Goal: Task Accomplishment & Management: Use online tool/utility

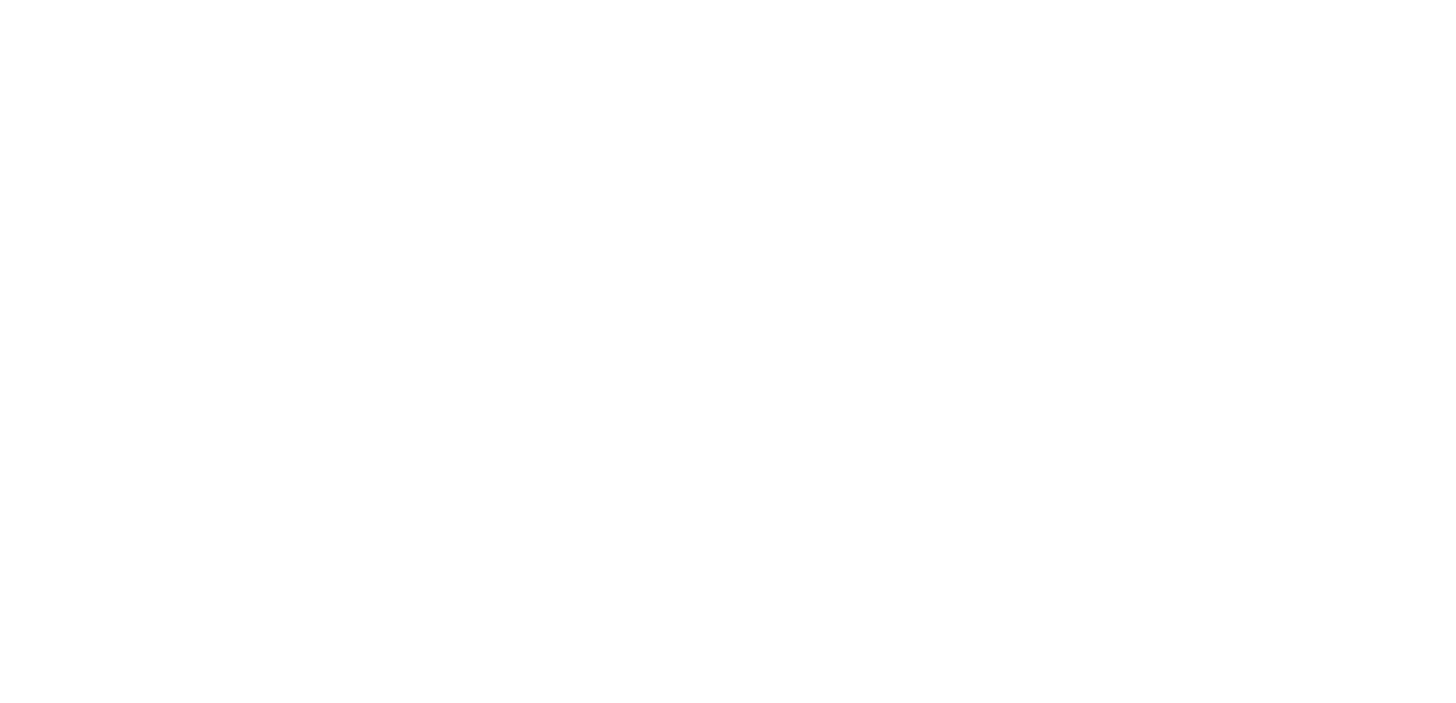
click at [1195, 0] on html "We're offline Leave a message" at bounding box center [728, 0] width 1456 height 0
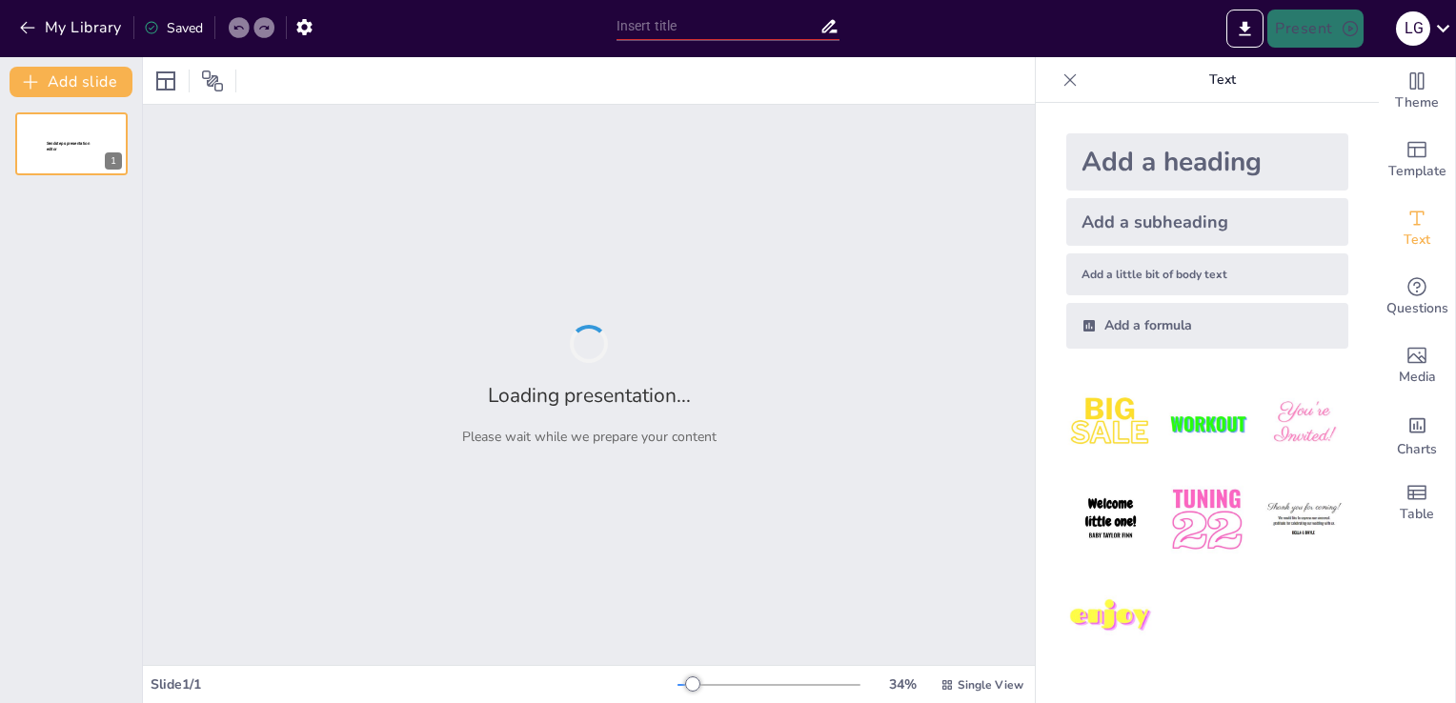
type input "Opciones Terapéuticas para el Acné: Lo Que Debes Saber"
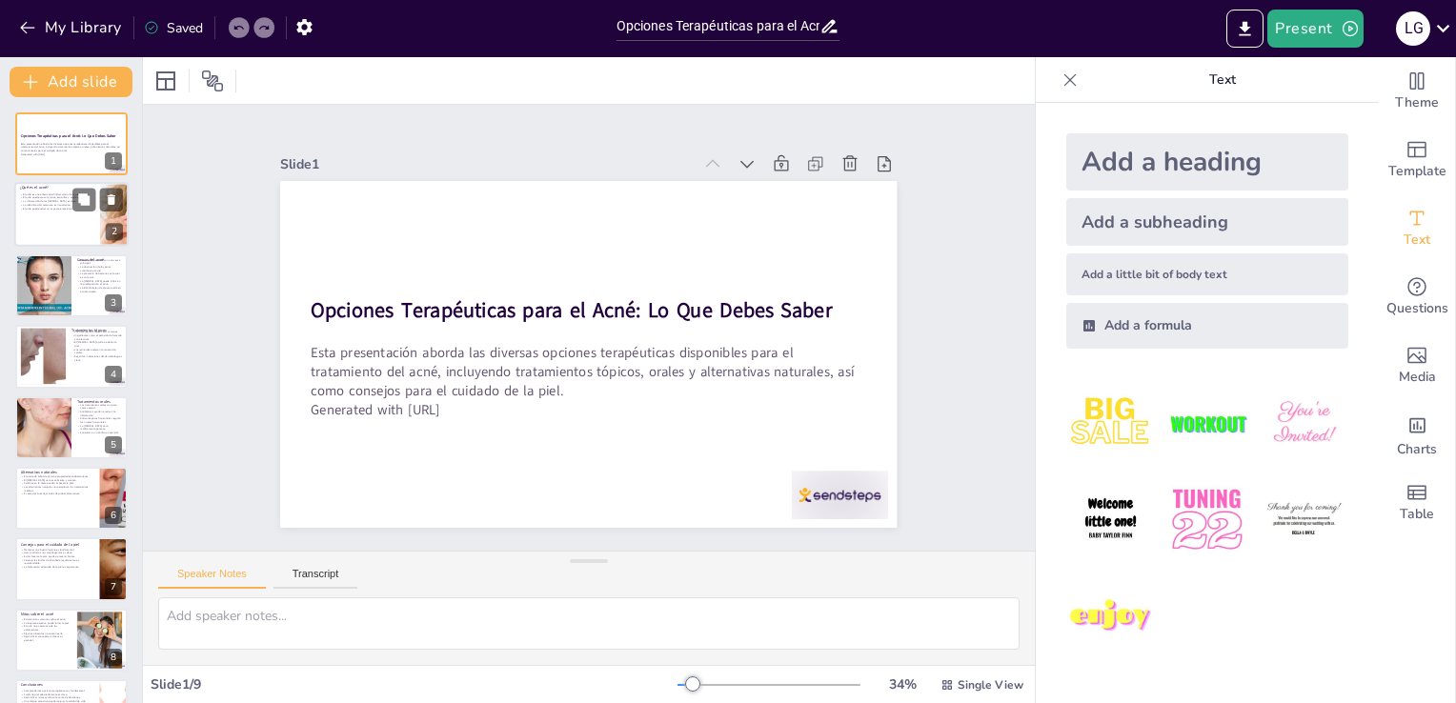
click at [95, 215] on div at bounding box center [71, 215] width 114 height 65
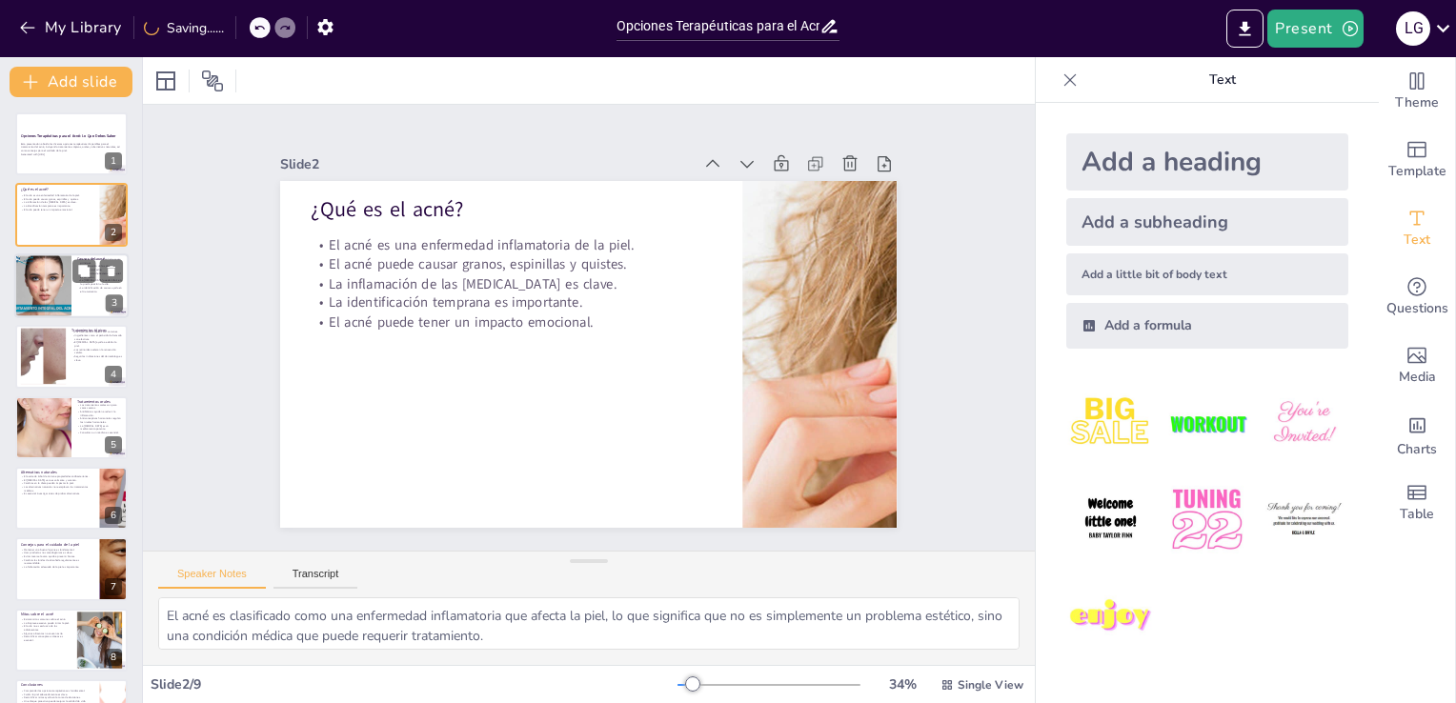
click at [65, 293] on div at bounding box center [42, 285] width 62 height 65
type textarea "Los cambios hormonales, especialmente durante la pubertad, son una de las princ…"
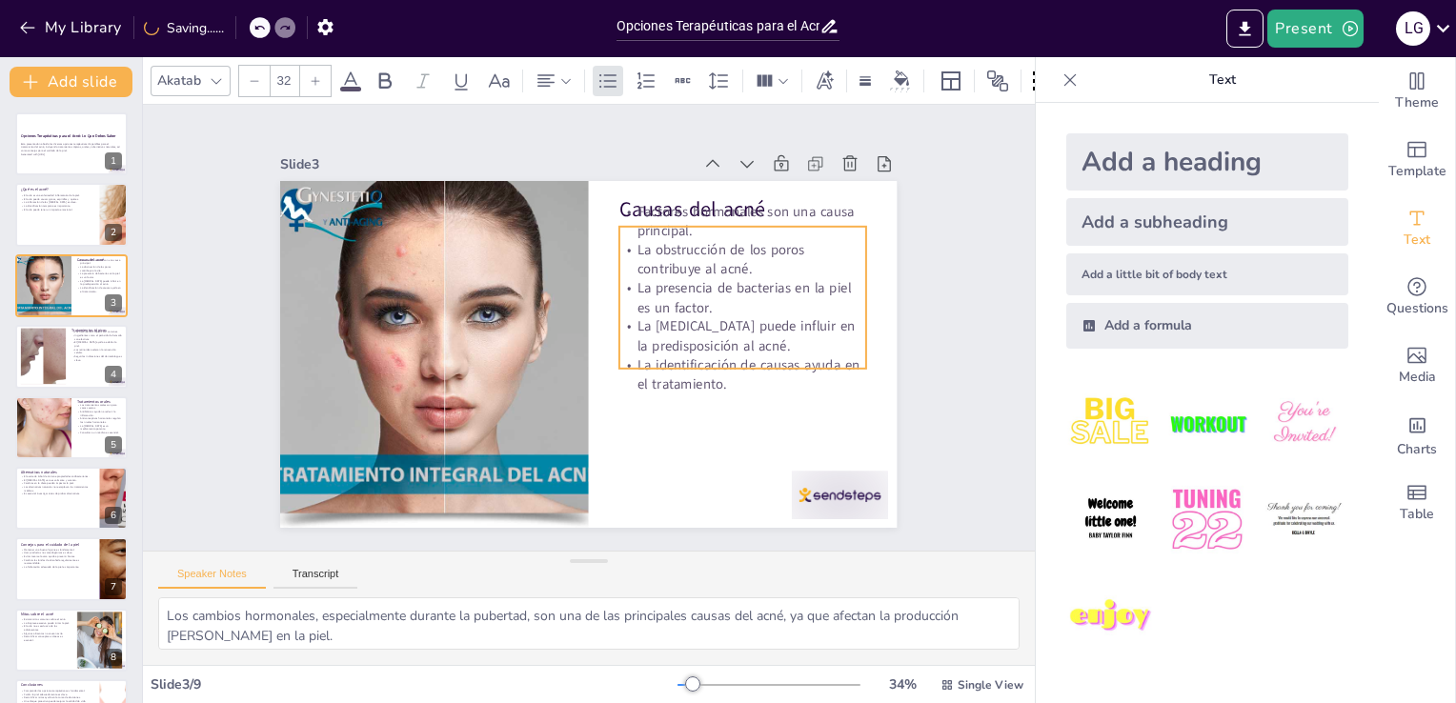
click at [800, 206] on p "Factores hormonales son una causa principal." at bounding box center [754, 238] width 250 height 64
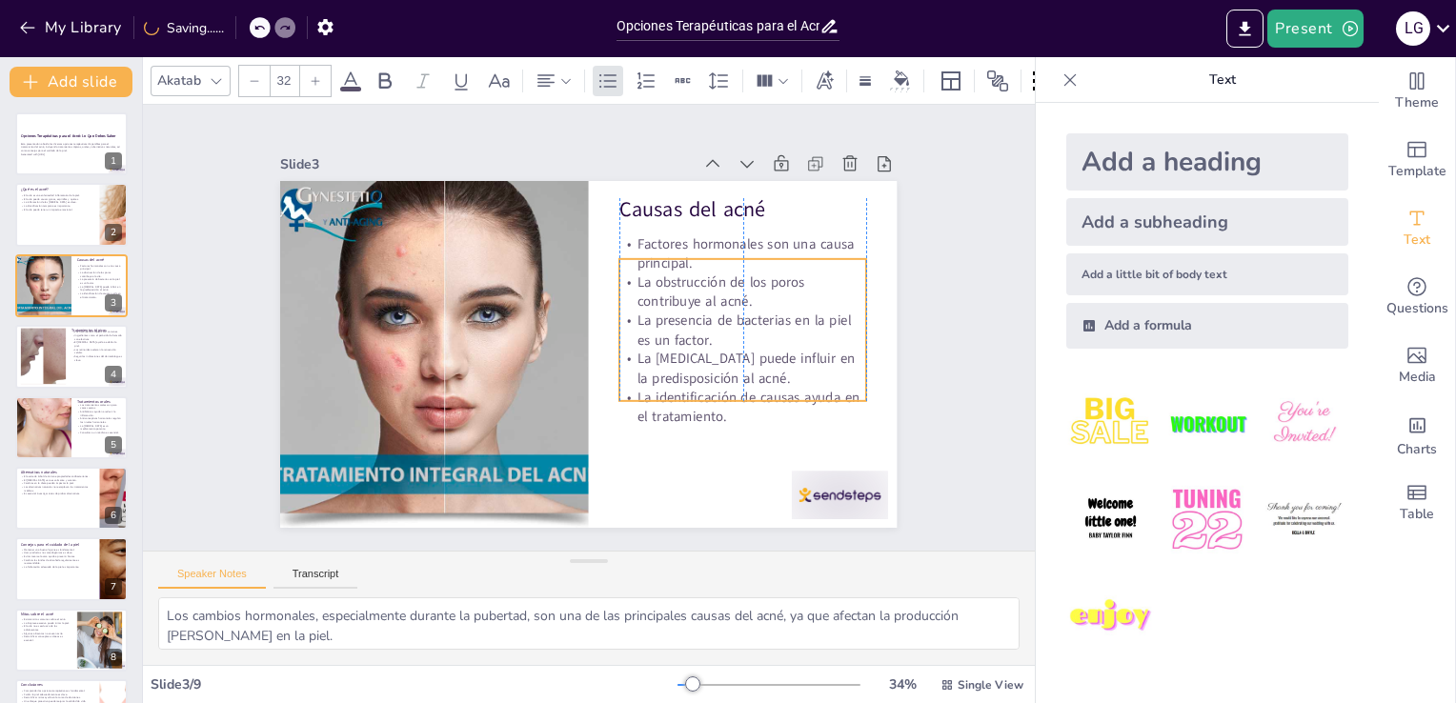
drag, startPoint x: 735, startPoint y: 273, endPoint x: 735, endPoint y: 306, distance: 32.4
click at [735, 317] on p "La presencia de bacterias en la piel es un factor." at bounding box center [740, 361] width 250 height 89
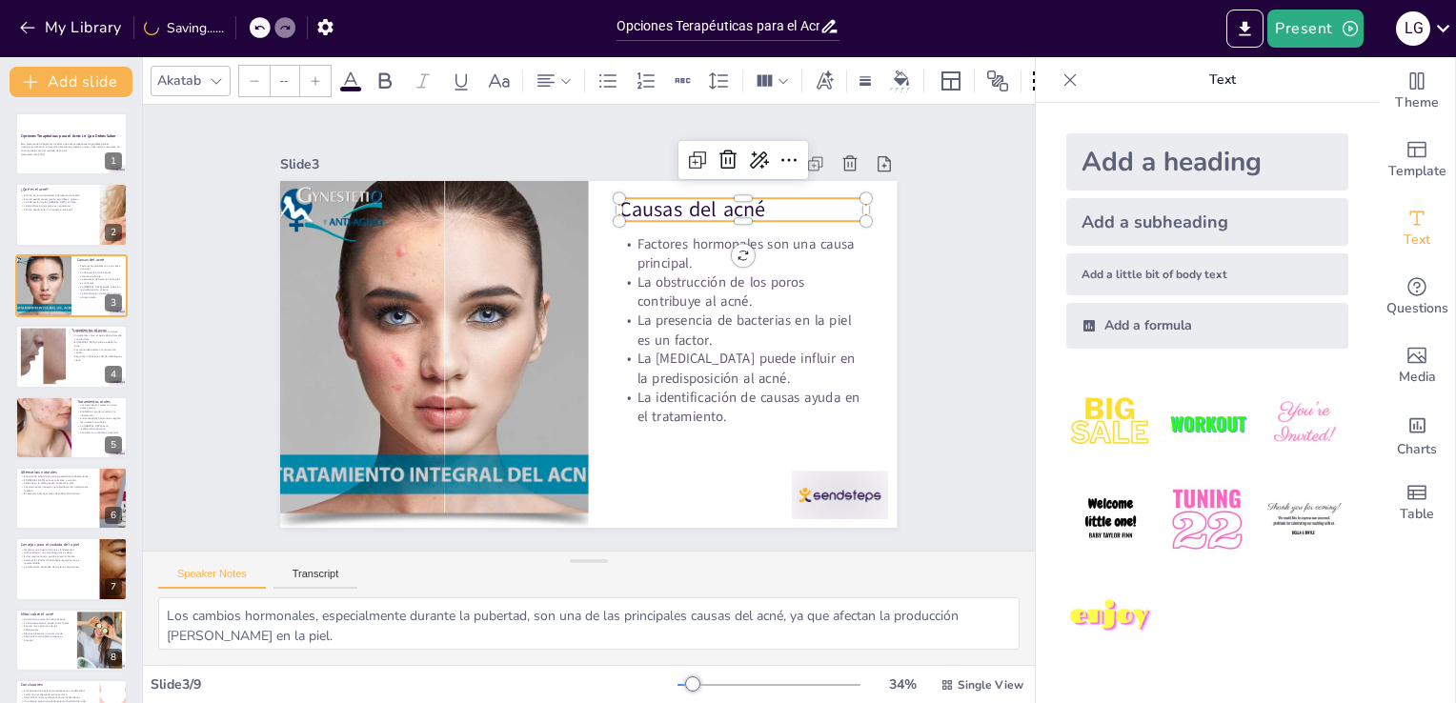
type input "48"
click at [846, 219] on p "Causas del acné" at bounding box center [777, 282] width 237 height 127
click at [915, 224] on div "Slide 1 Opciones Terapéuticas para el Acné: Lo Que Debes Saber Esta presentació…" at bounding box center [589, 328] width 812 height 604
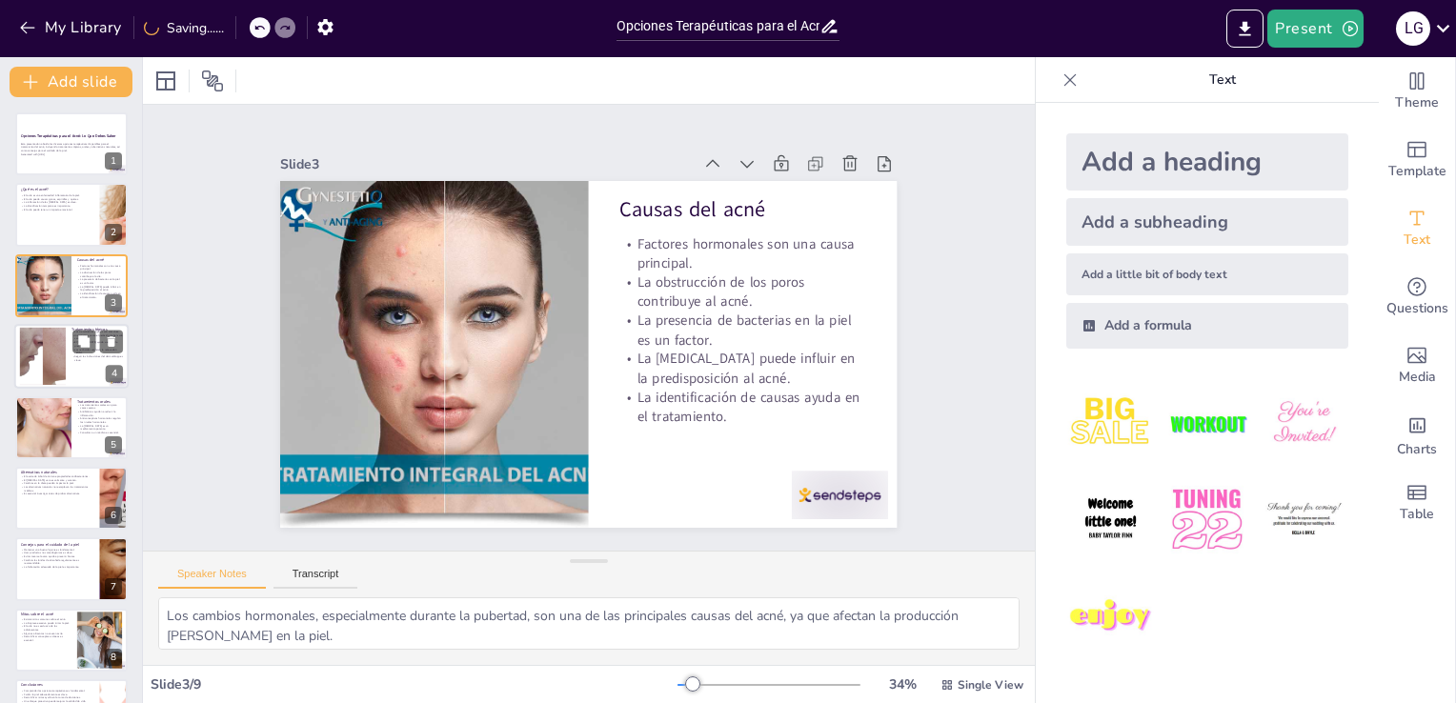
click at [65, 372] on div at bounding box center [42, 357] width 100 height 58
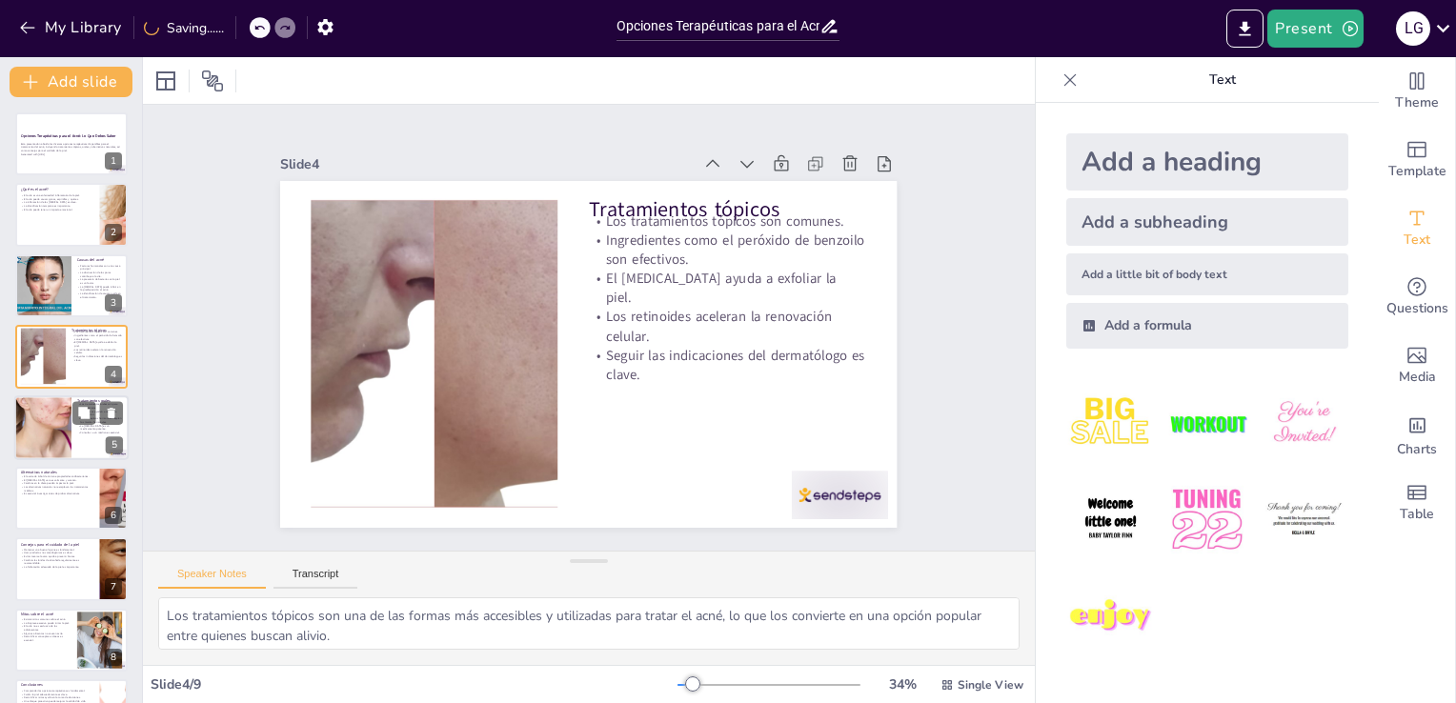
click at [55, 429] on div at bounding box center [42, 427] width 97 height 65
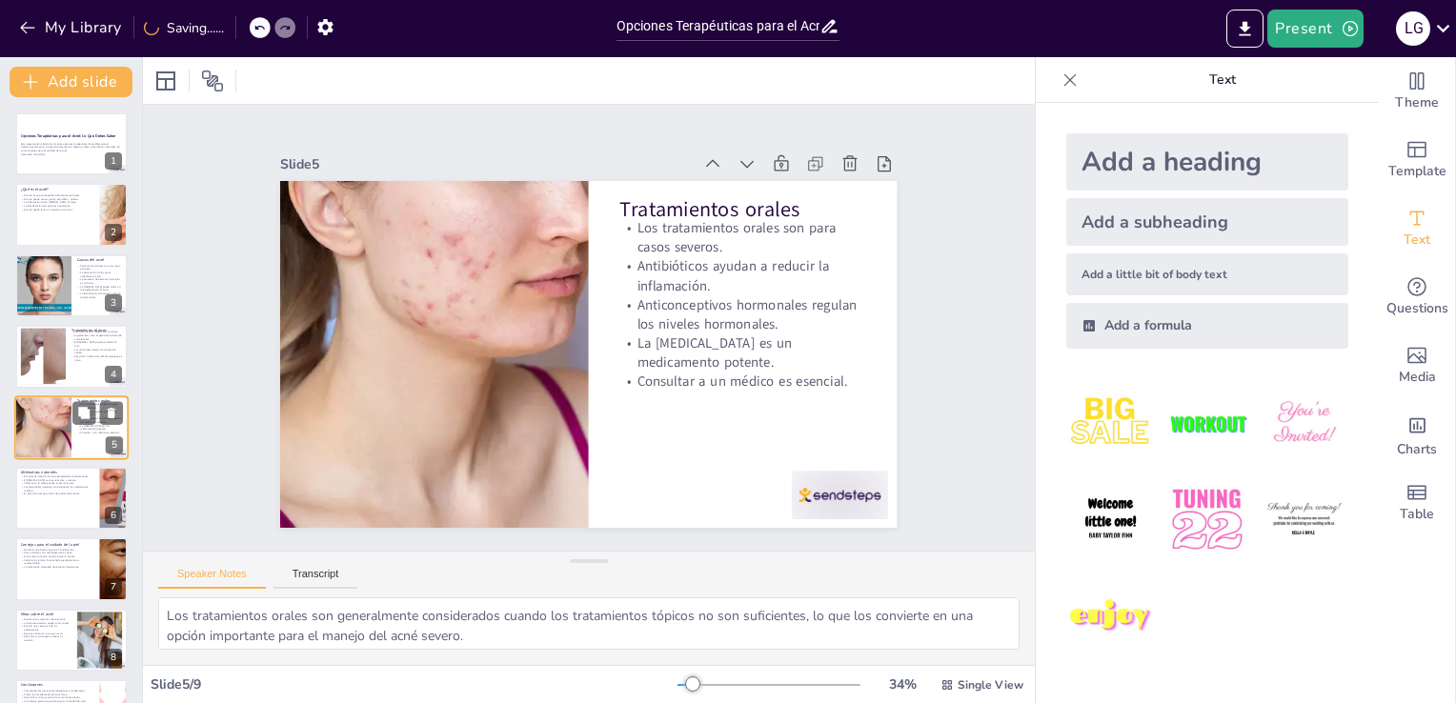
scroll to position [27, 0]
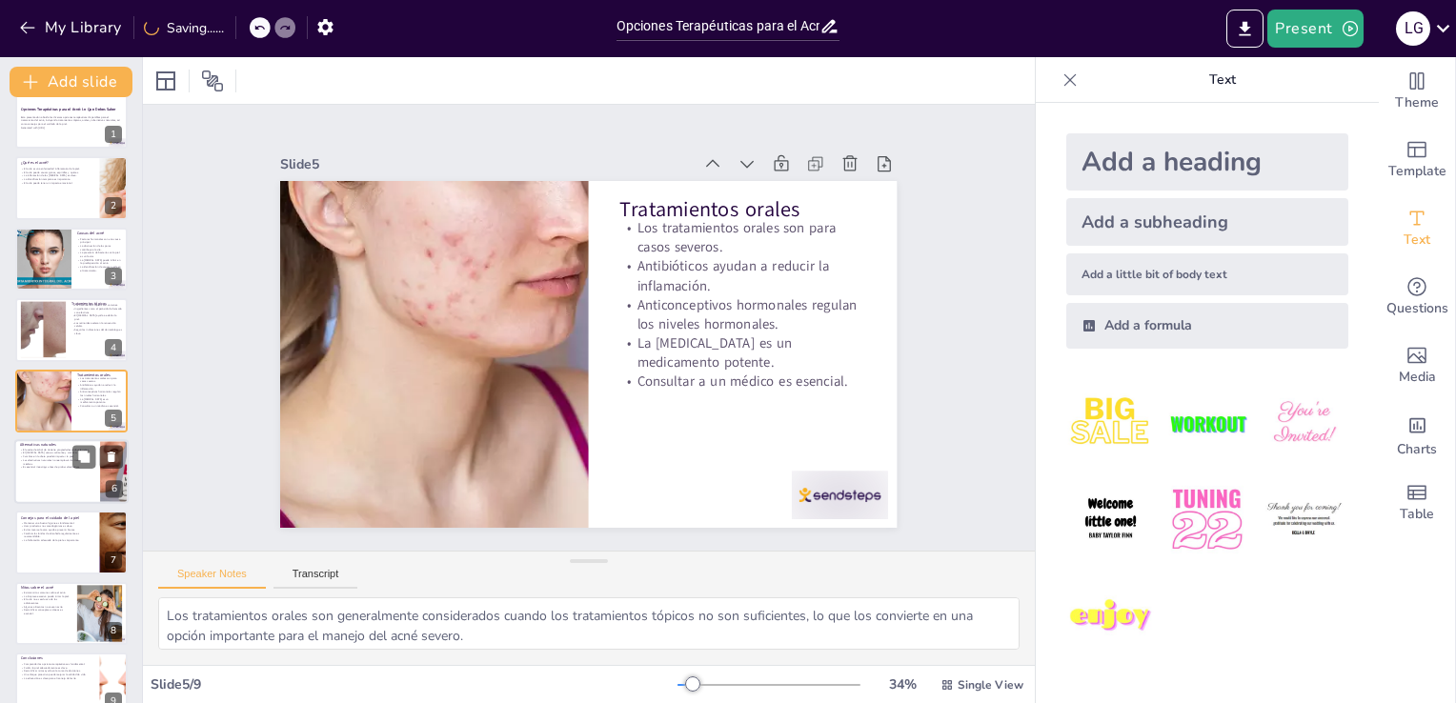
click at [57, 454] on p "Cambios en la dieta pueden impactar la piel." at bounding box center [57, 456] width 74 height 4
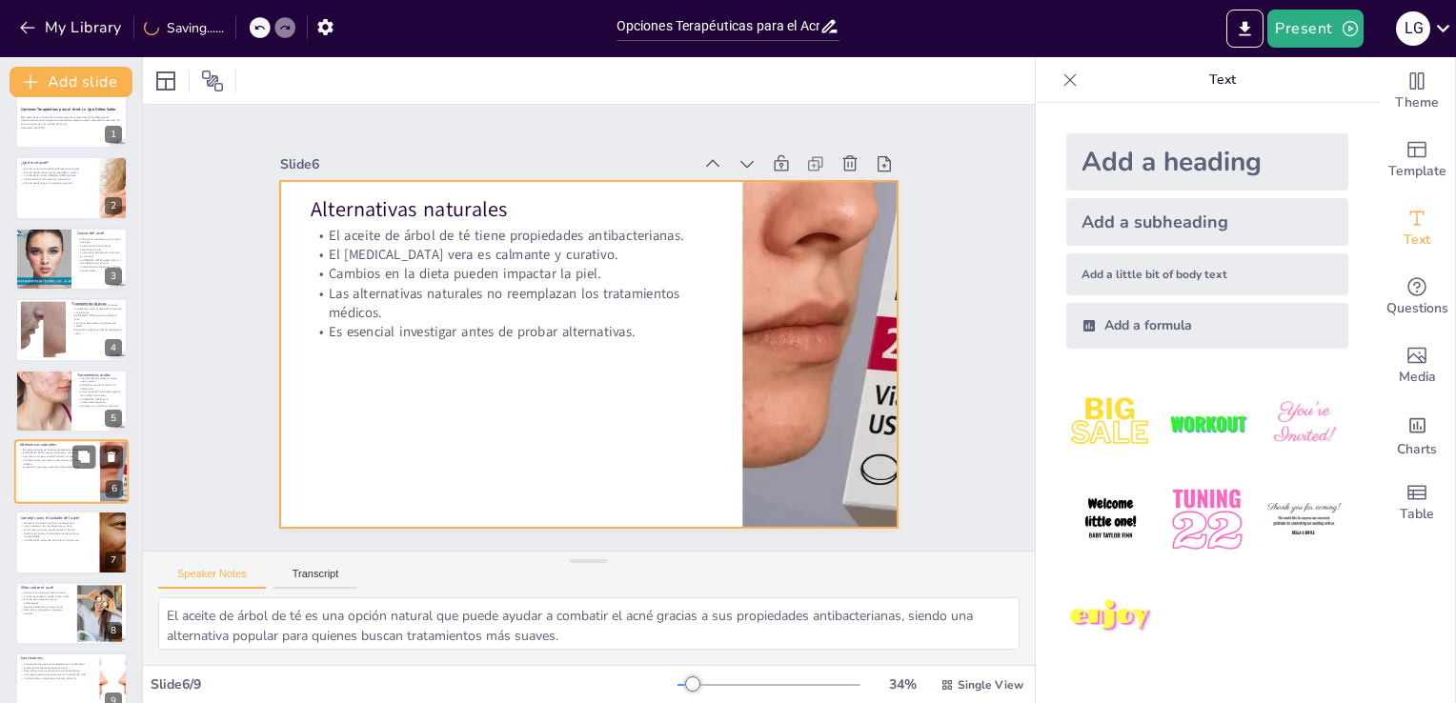
scroll to position [54, 0]
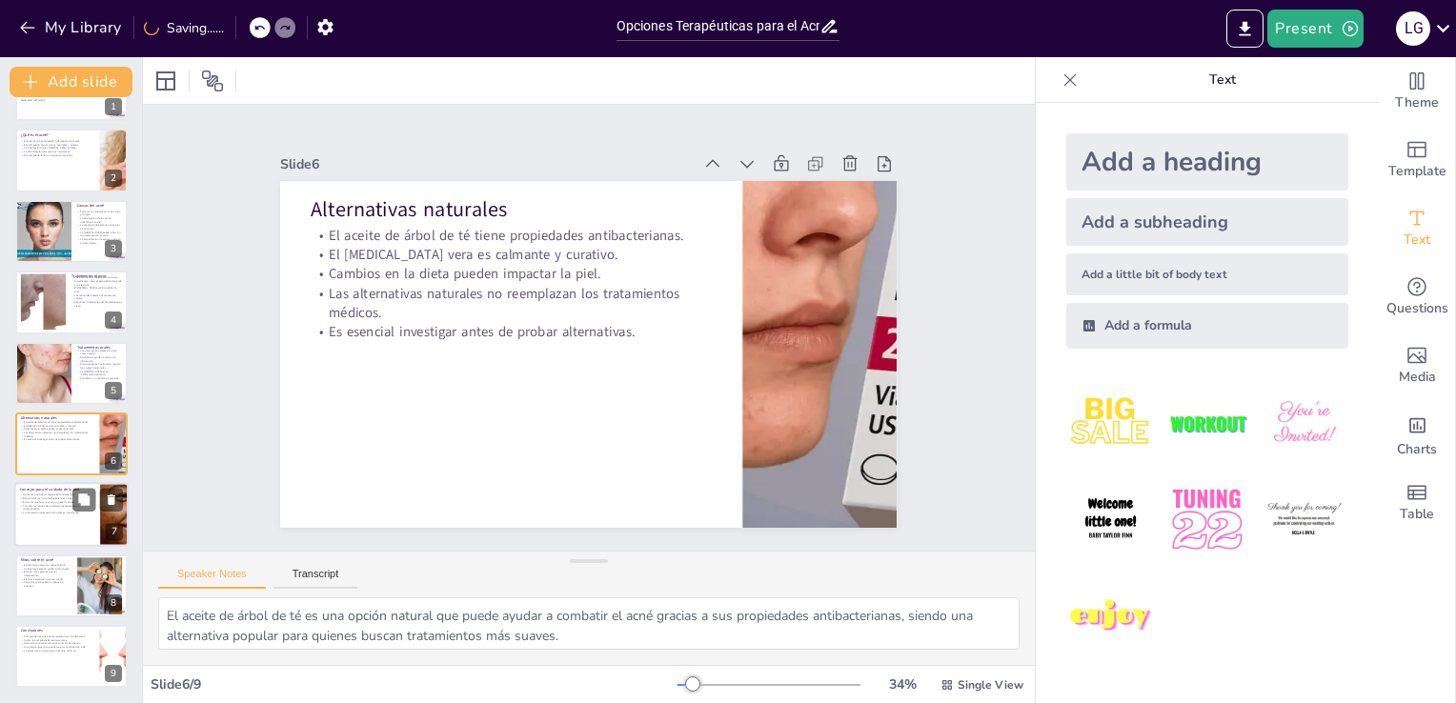
click at [50, 518] on div at bounding box center [71, 515] width 114 height 65
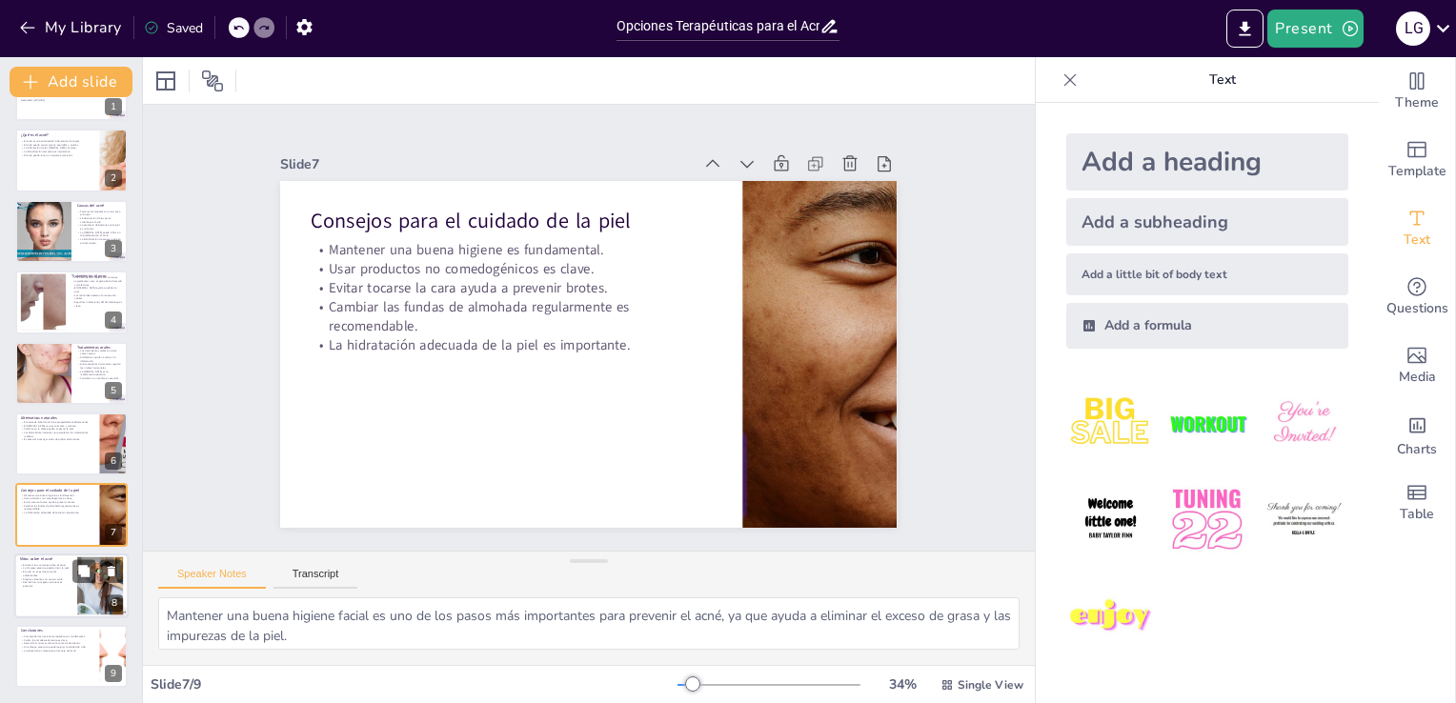
click at [30, 602] on div at bounding box center [71, 586] width 114 height 65
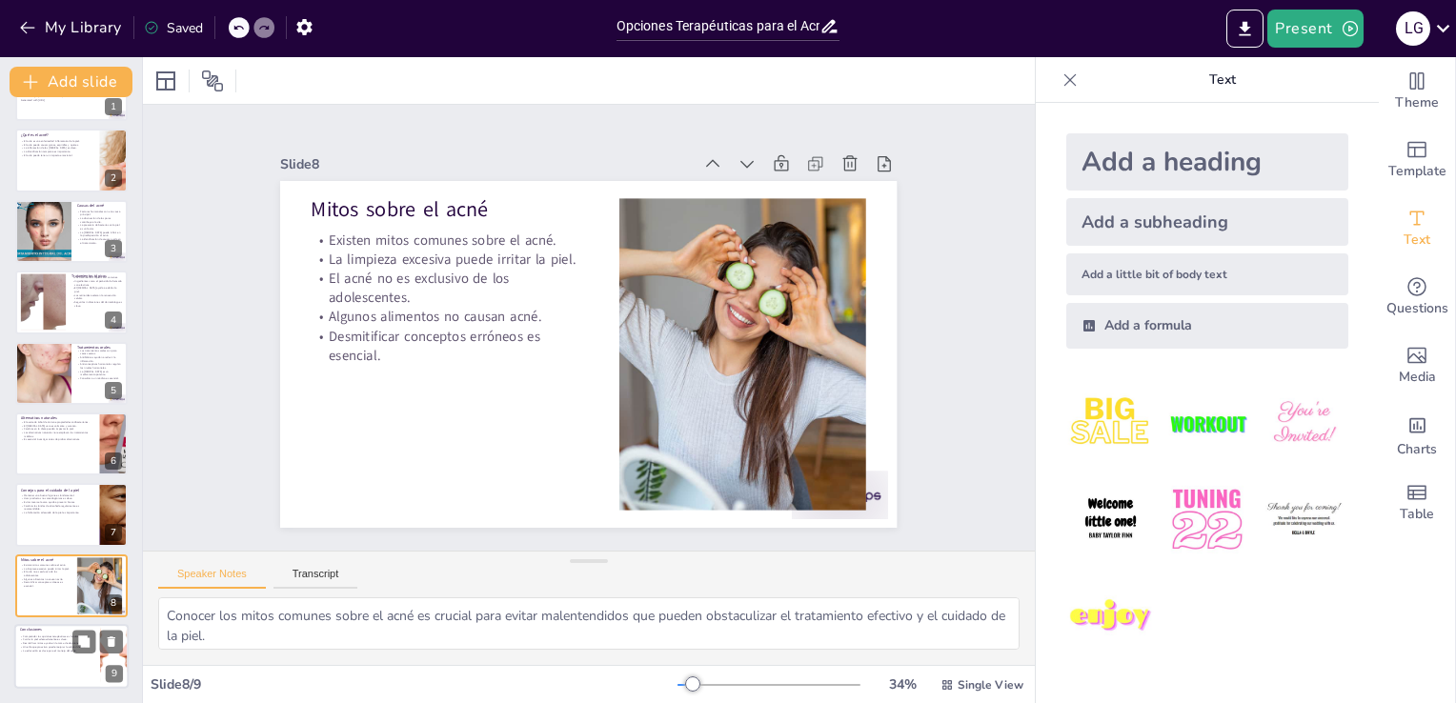
click at [43, 649] on p "La educación es clave para el manejo del acné." at bounding box center [57, 651] width 74 height 4
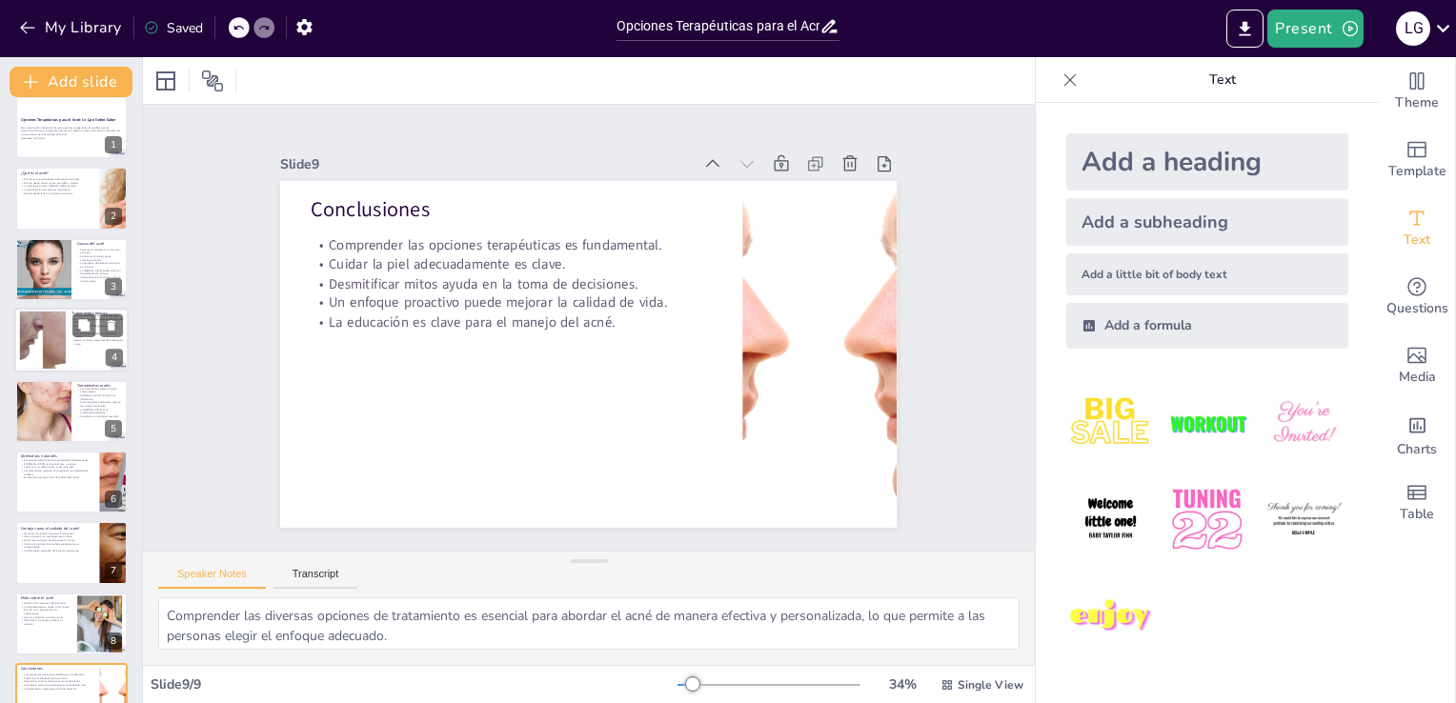
scroll to position [0, 0]
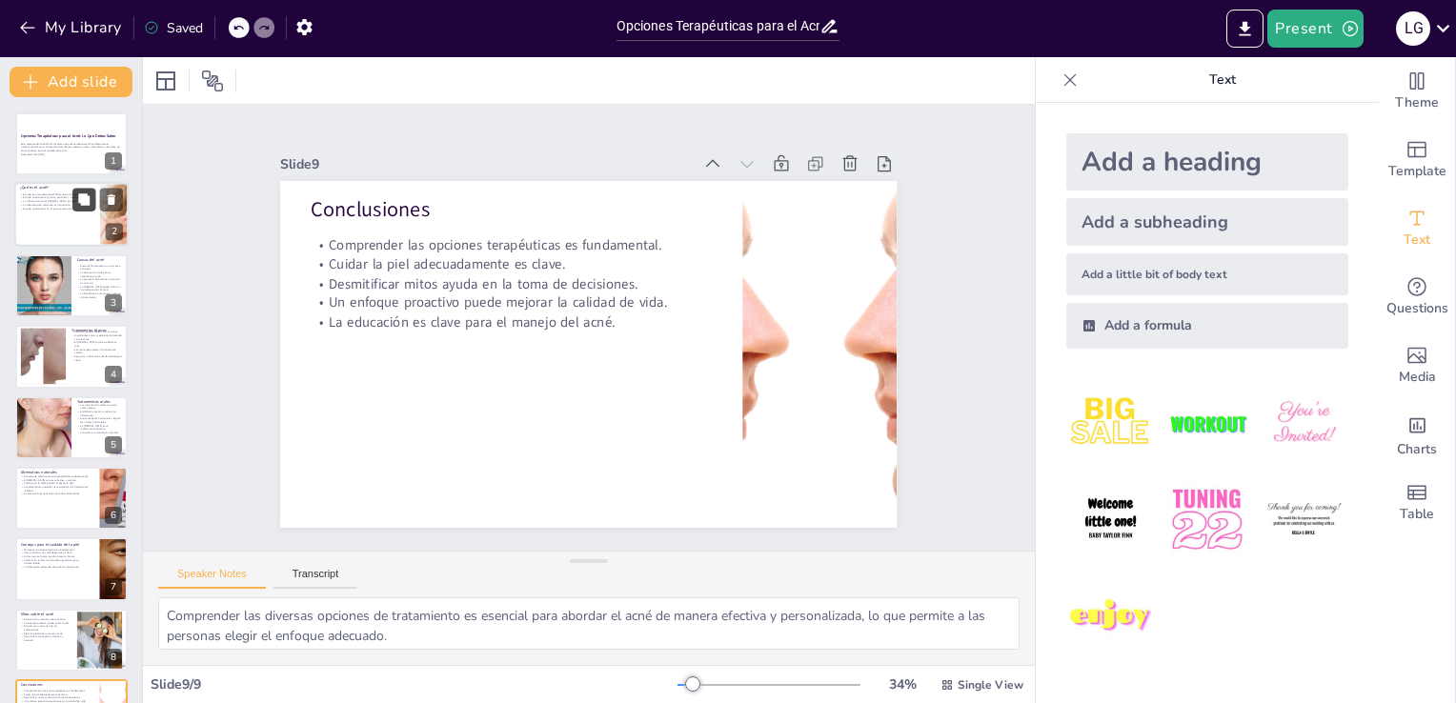
click at [75, 193] on button at bounding box center [83, 200] width 23 height 23
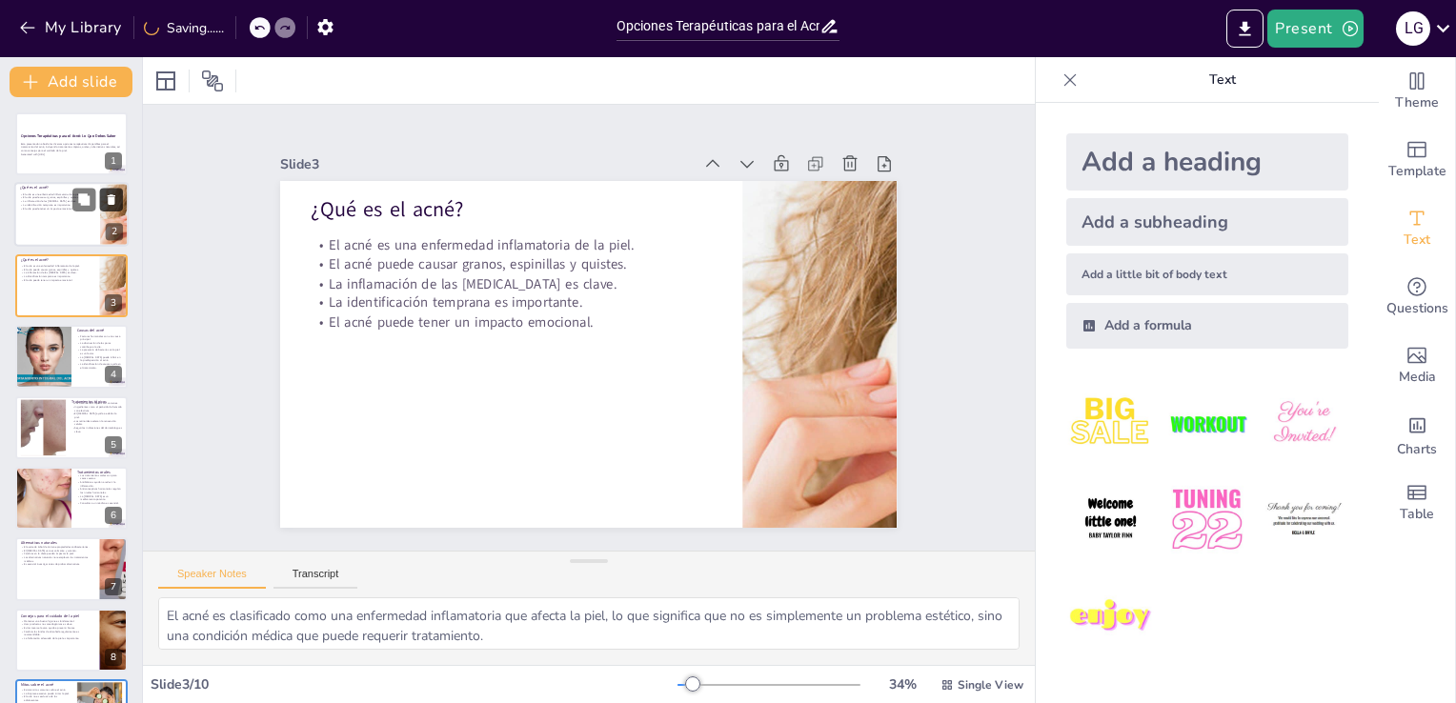
click at [111, 199] on icon at bounding box center [112, 200] width 8 height 10
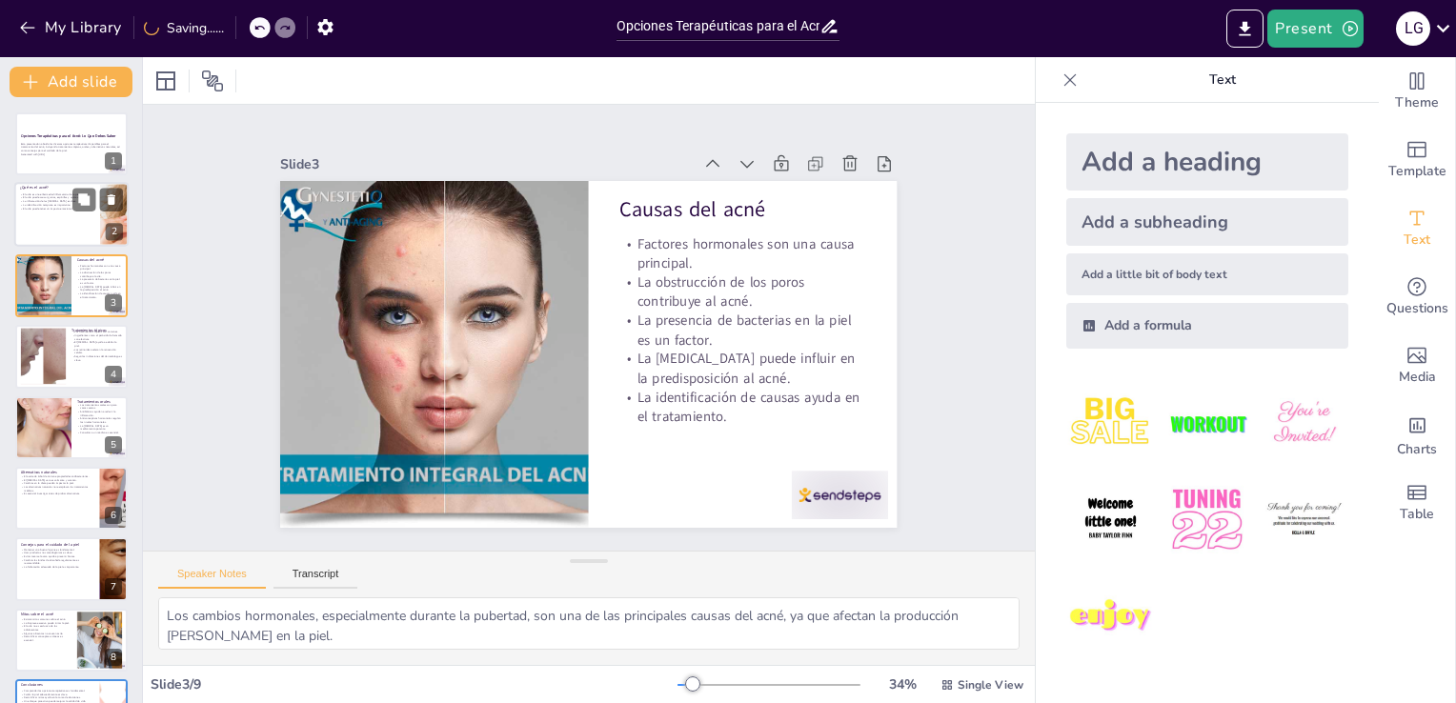
click at [71, 222] on div at bounding box center [71, 215] width 114 height 65
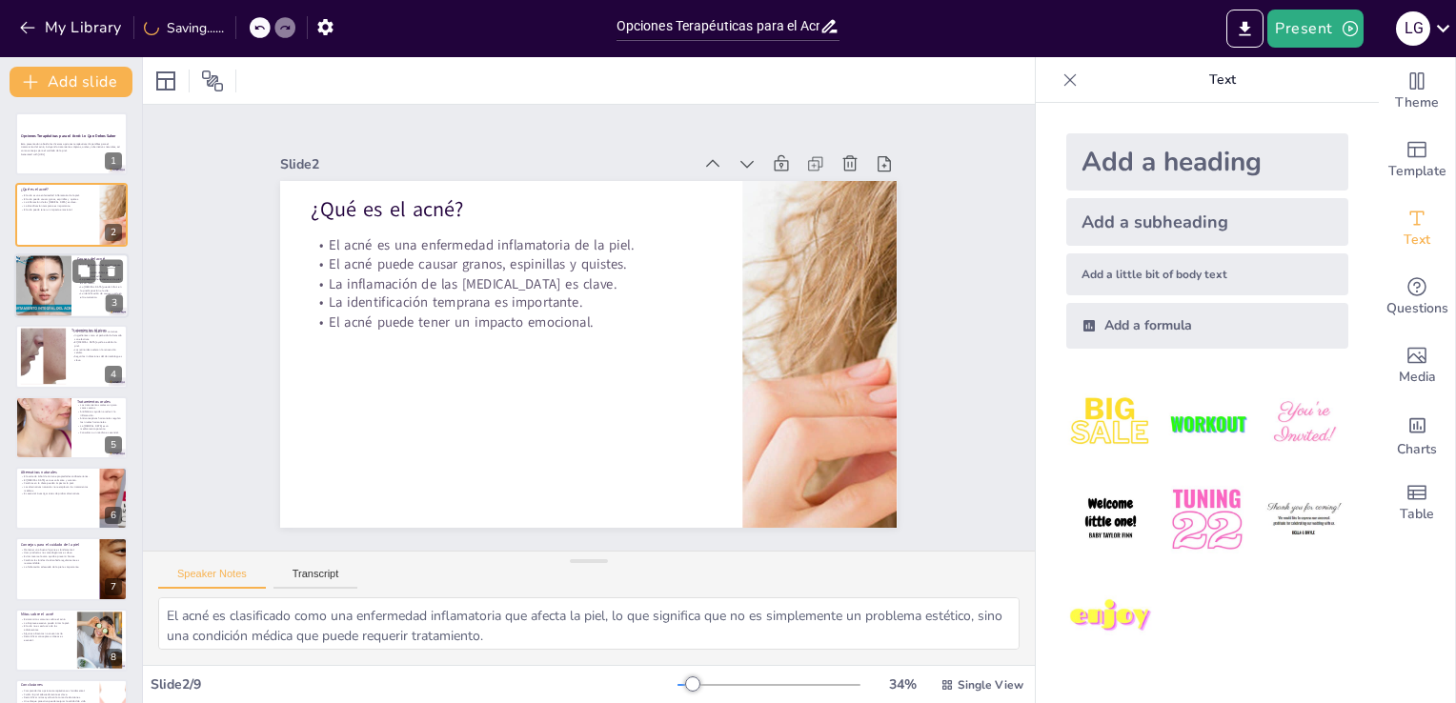
click at [57, 290] on div at bounding box center [42, 285] width 62 height 65
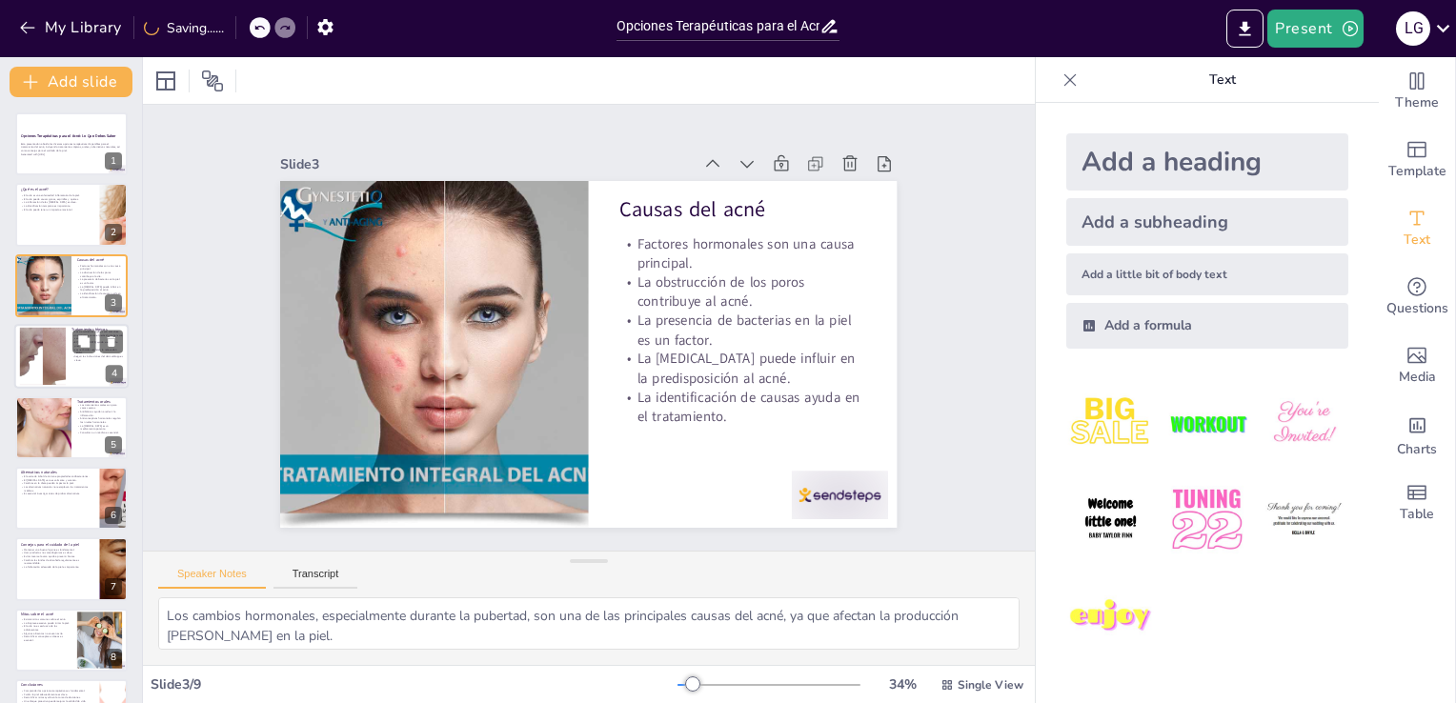
click at [65, 348] on div at bounding box center [42, 357] width 100 height 58
type textarea "Los tratamientos tópicos son una de las formas más accesibles y utilizadas para…"
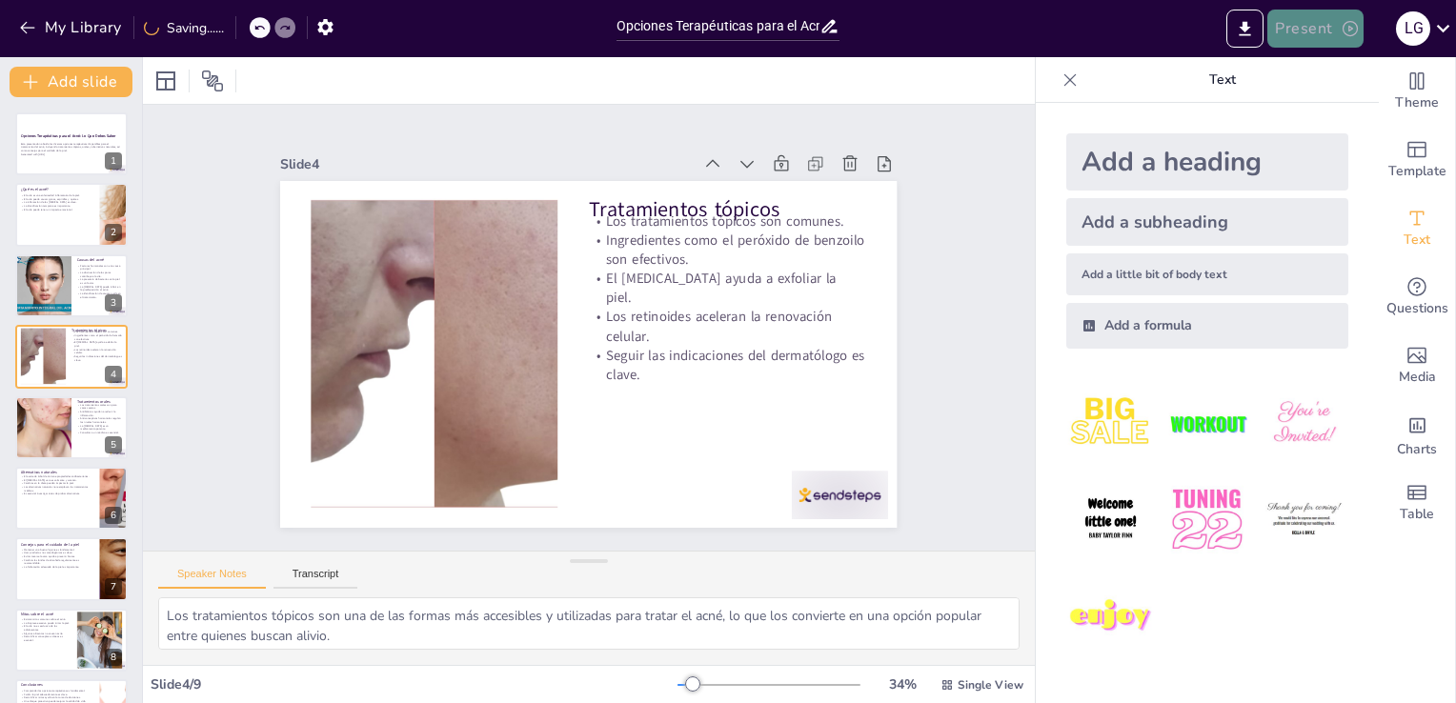
click at [1338, 43] on button "Present" at bounding box center [1314, 29] width 95 height 38
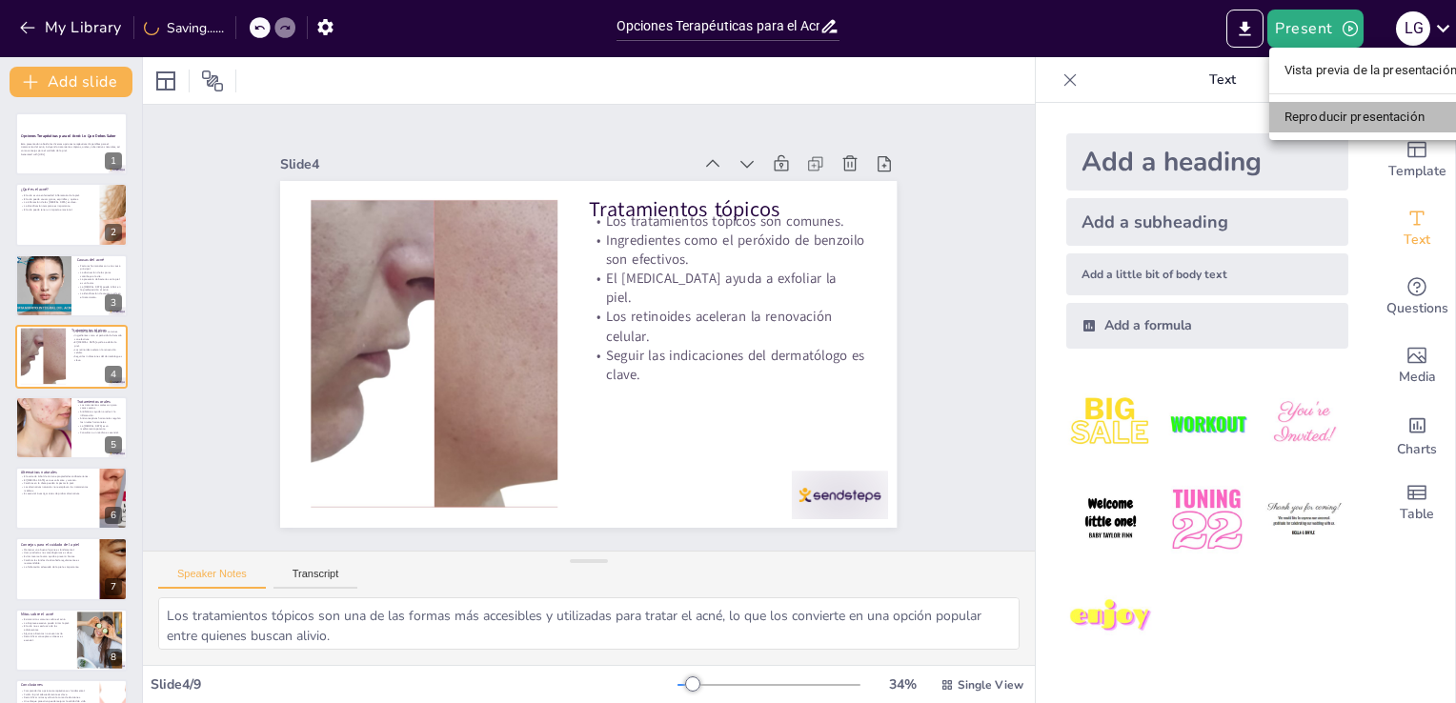
click at [1355, 120] on li "Reproducir presentación" at bounding box center [1370, 117] width 203 height 30
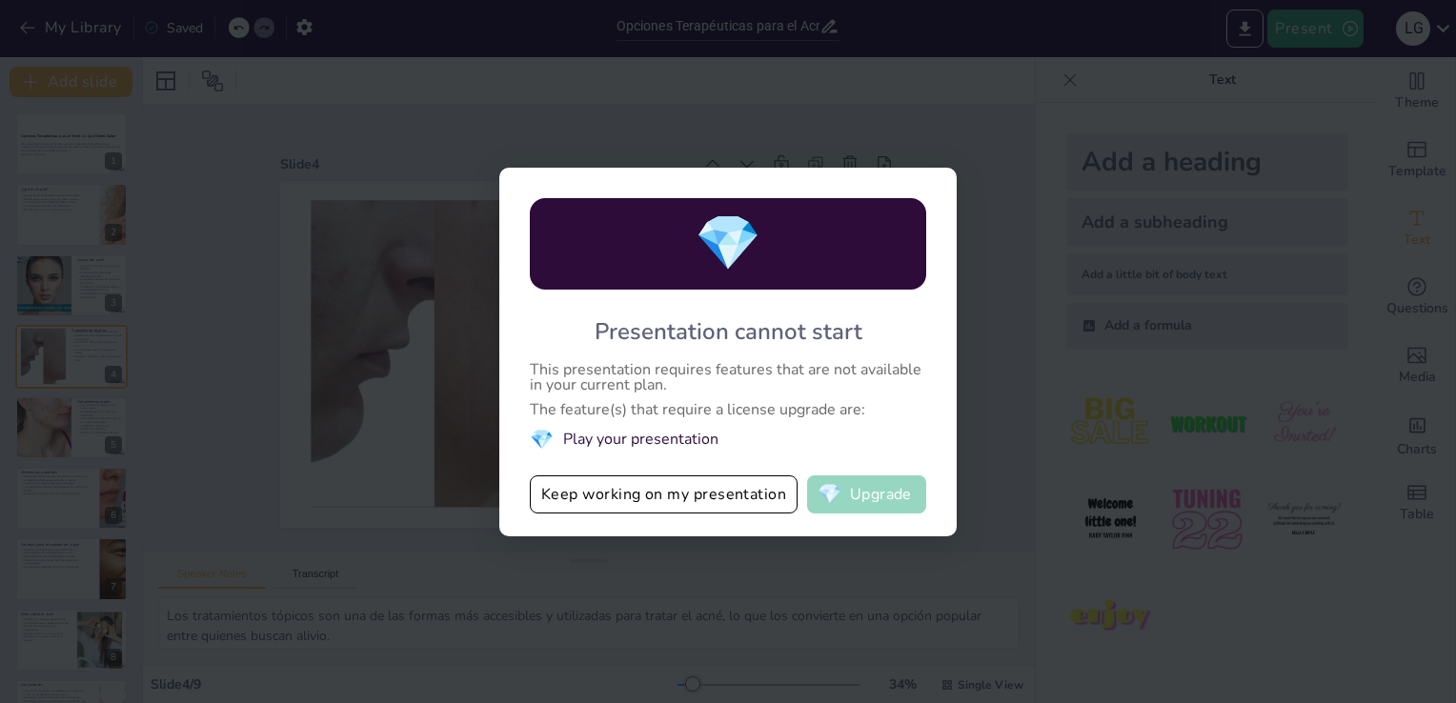
click at [864, 487] on button "💎 Upgrade" at bounding box center [866, 494] width 119 height 38
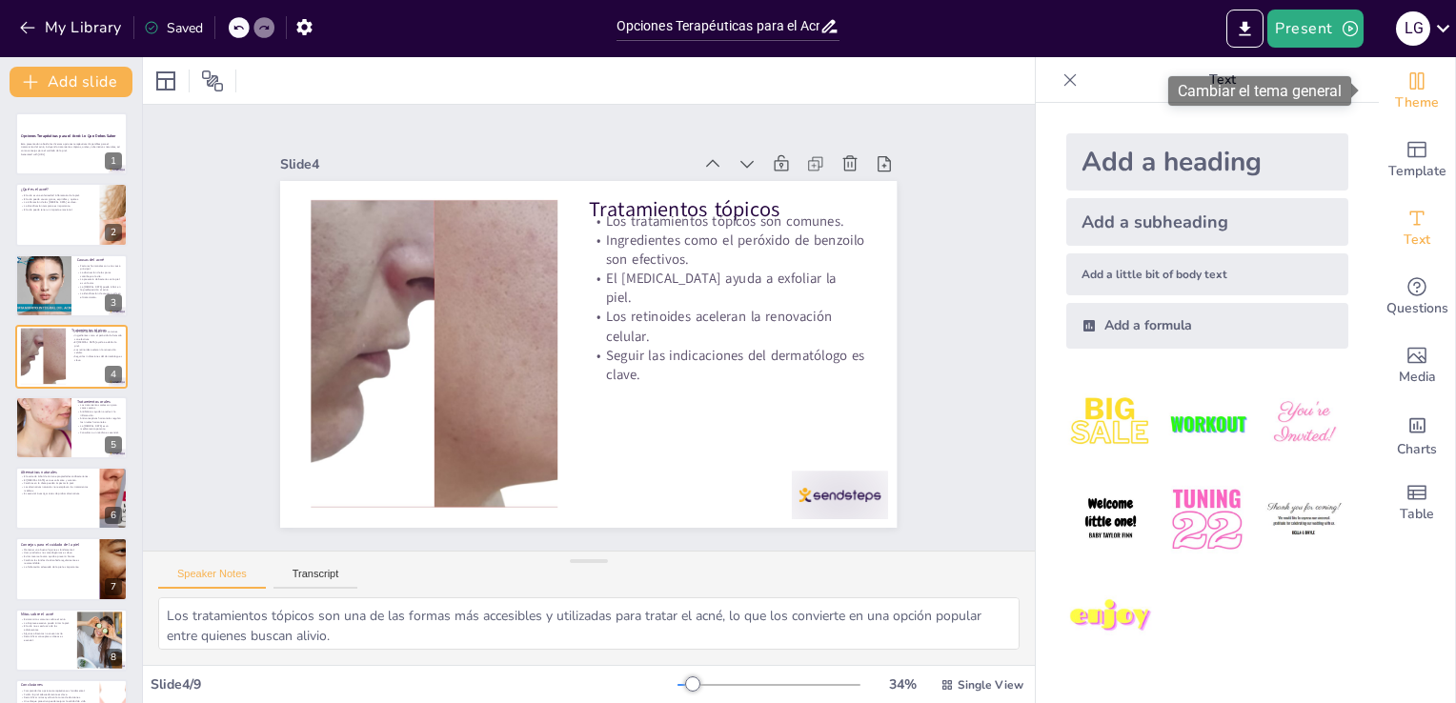
click at [1399, 105] on span "Theme" at bounding box center [1417, 102] width 44 height 21
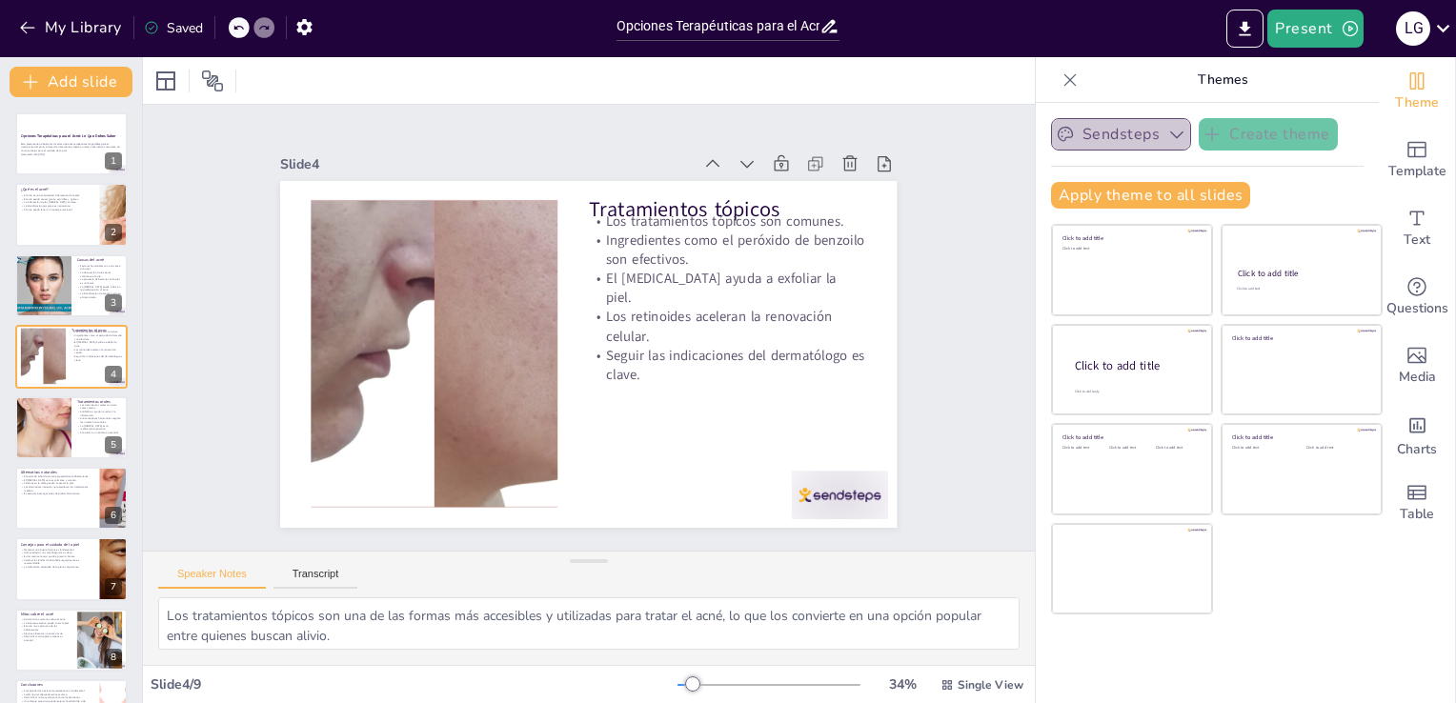
click at [1167, 136] on icon "button" at bounding box center [1176, 134] width 19 height 19
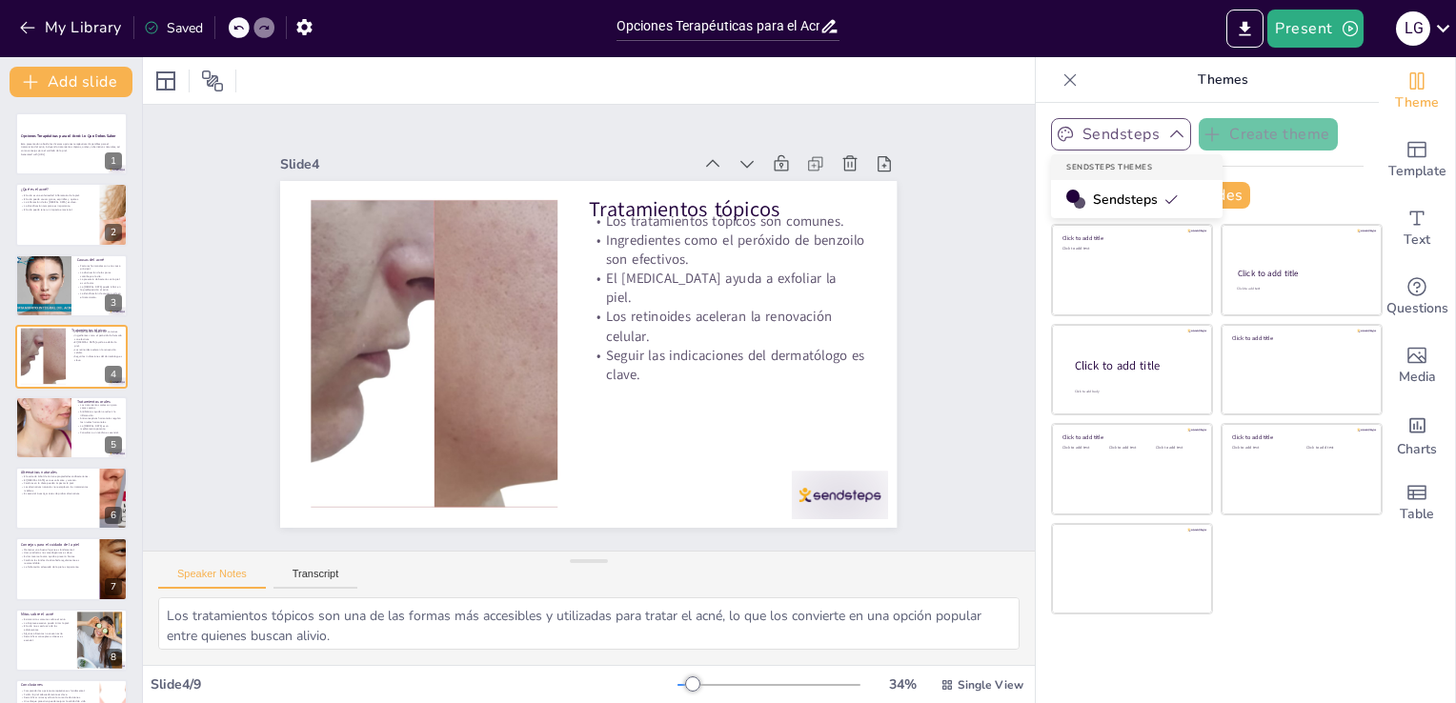
click at [1163, 204] on icon at bounding box center [1170, 199] width 15 height 15
